Goal: Information Seeking & Learning: Learn about a topic

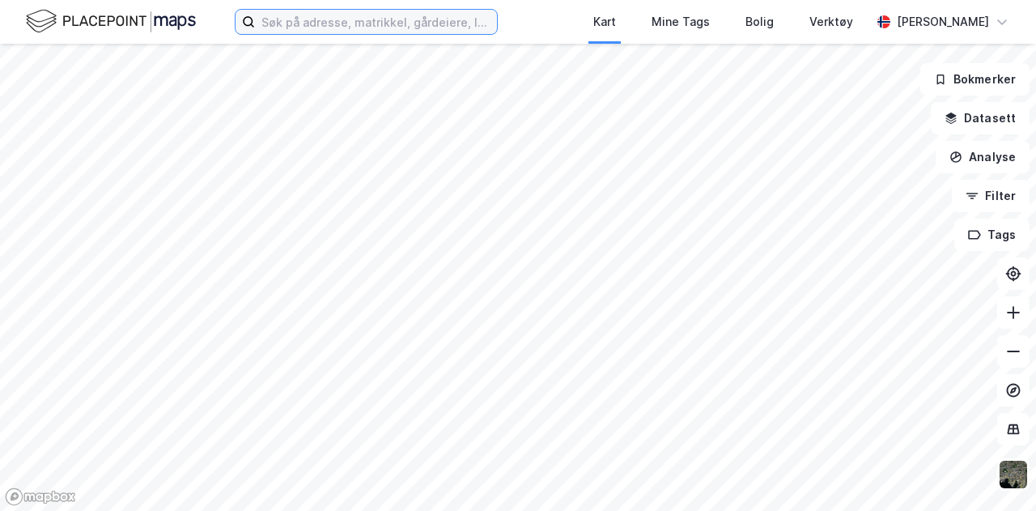
click at [289, 28] on input at bounding box center [376, 22] width 242 height 24
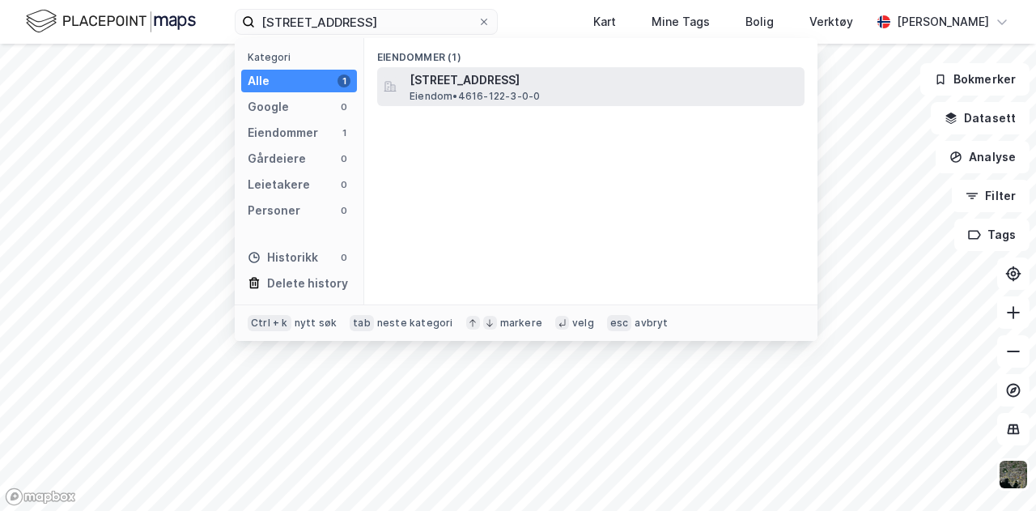
click at [464, 78] on span "[STREET_ADDRESS]" at bounding box center [603, 79] width 388 height 19
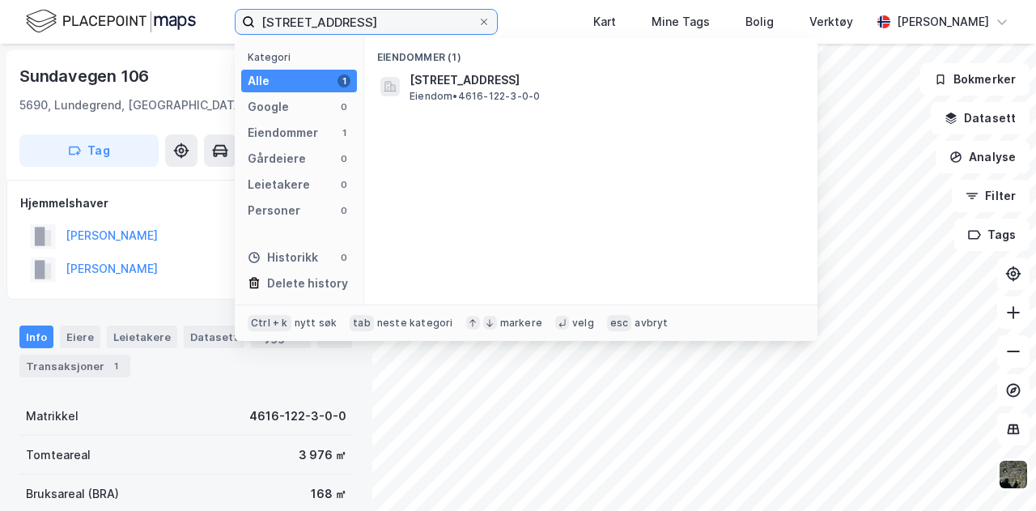
drag, startPoint x: 324, startPoint y: 22, endPoint x: 173, endPoint y: 19, distance: 150.5
click at [173, 19] on div "122/3, Tysnes Kategori Alle 1 Google 0 Eiendommer 1 Gårdeiere 0 Leietakere 0 Pe…" at bounding box center [518, 22] width 1036 height 44
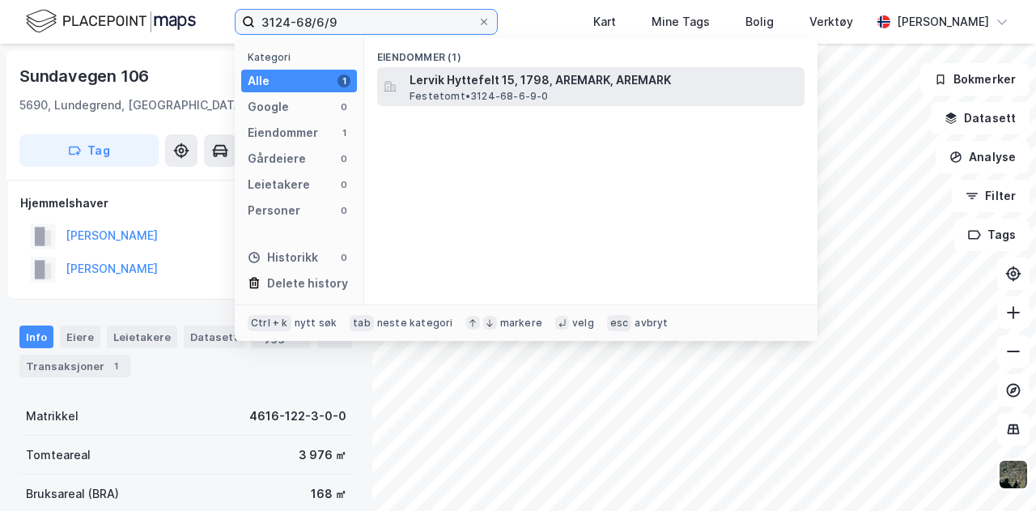
type input "3124-68/6/9"
click at [509, 72] on span "Lervik Hyttefelt 15, 1798, AREMARK, AREMARK" at bounding box center [603, 79] width 388 height 19
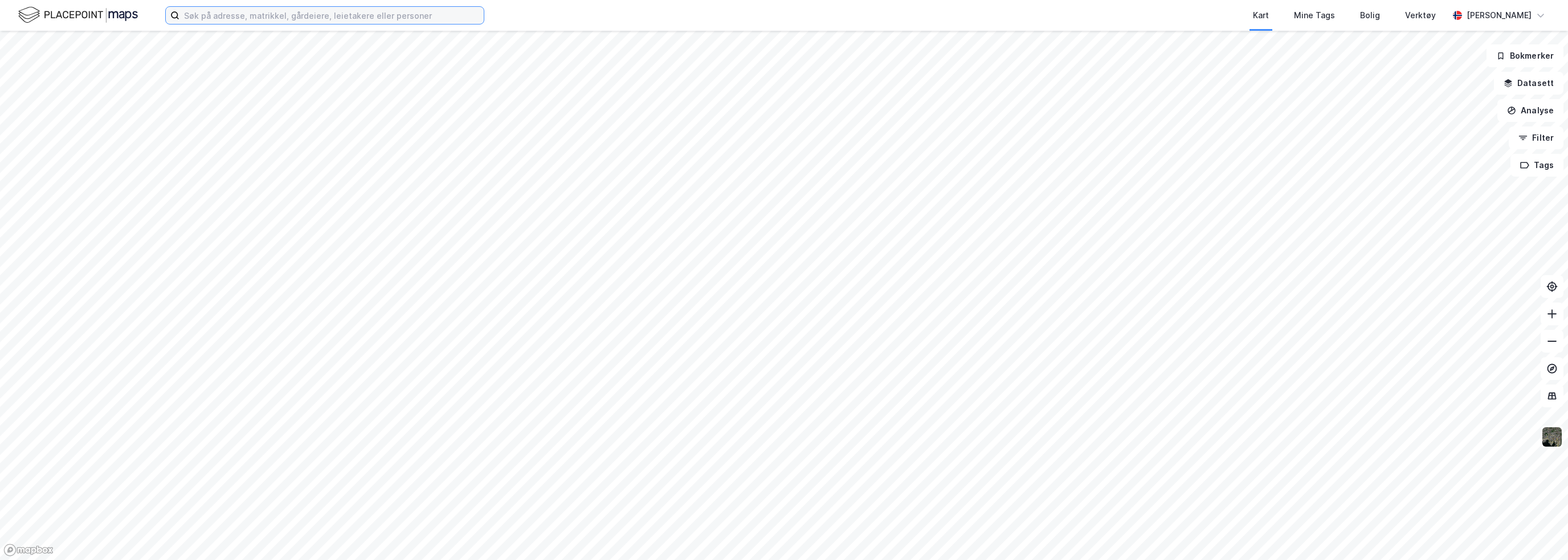
click at [205, 13] on input at bounding box center [332, 15] width 304 height 17
